Goal: Task Accomplishment & Management: Use online tool/utility

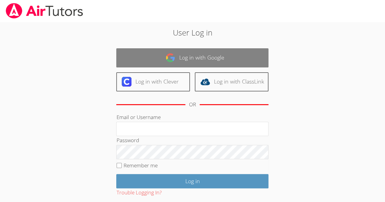
click at [179, 57] on link "Log in with Google" at bounding box center [192, 57] width 152 height 19
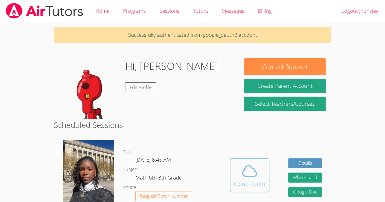
click at [247, 175] on icon at bounding box center [249, 171] width 17 height 17
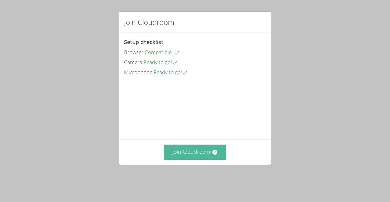
click at [213, 156] on icon at bounding box center [215, 152] width 6 height 6
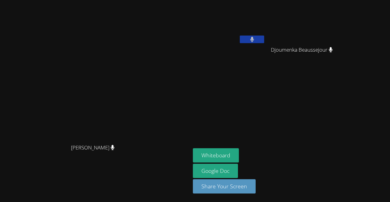
click at [342, 144] on aside "[PERSON_NAME] Djoumenka Beaussejour Whiteboard Google Doc Share Your Screen" at bounding box center [266, 101] width 152 height 202
click at [141, 117] on video at bounding box center [95, 89] width 91 height 104
click at [340, 171] on div "Whiteboard Google Doc Share Your Screen" at bounding box center [266, 174] width 147 height 50
click at [239, 152] on button "Whiteboard" at bounding box center [216, 156] width 46 height 14
click at [50, 136] on video at bounding box center [95, 89] width 91 height 104
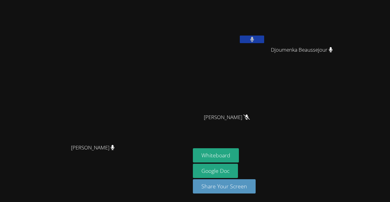
click at [73, 166] on div "Darine Odigé" at bounding box center [94, 153] width 185 height 24
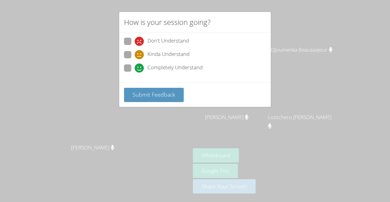
click at [138, 54] on icon at bounding box center [139, 54] width 9 height 9
click at [138, 54] on input "Kinda Understand" at bounding box center [137, 53] width 5 height 5
radio input "true"
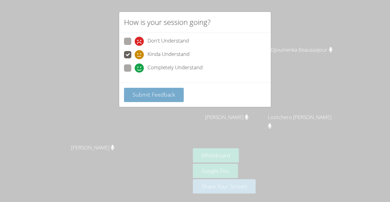
click at [140, 94] on span "Submit Feedback" at bounding box center [153, 94] width 43 height 7
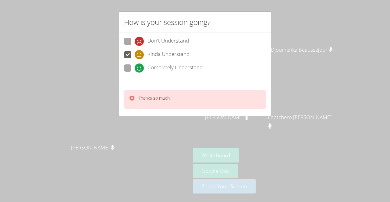
click at [180, 96] on div "Thanks so much!" at bounding box center [195, 99] width 142 height 19
drag, startPoint x: 144, startPoint y: 101, endPoint x: 128, endPoint y: 93, distance: 18.1
click at [128, 93] on div "Thanks so much!" at bounding box center [195, 99] width 142 height 19
click at [124, 86] on div at bounding box center [124, 86] width 0 height 0
click at [131, 94] on div "Thanks so much!" at bounding box center [195, 99] width 142 height 19
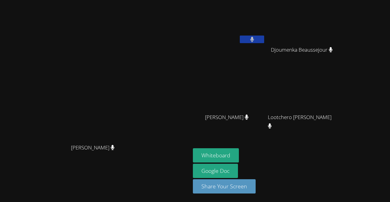
drag, startPoint x: 94, startPoint y: 101, endPoint x: 125, endPoint y: 114, distance: 33.6
click at [125, 114] on video at bounding box center [95, 89] width 91 height 104
